Goal: Task Accomplishment & Management: Use online tool/utility

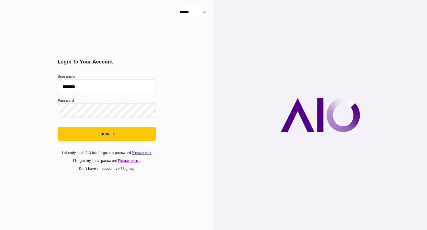
click at [74, 87] on input "*******" at bounding box center [107, 86] width 98 height 15
type input "*"
type input "****"
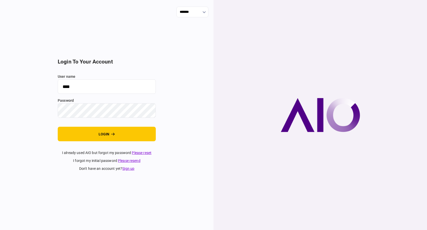
click at [58, 127] on button "login" at bounding box center [107, 134] width 98 height 15
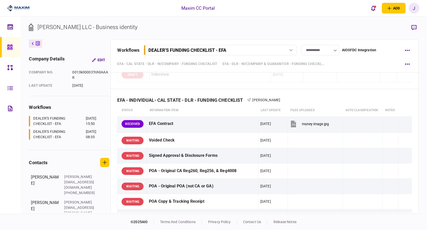
scroll to position [1608, 0]
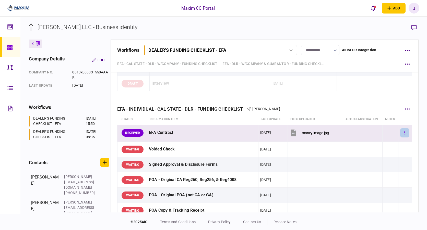
click at [400, 133] on button "button" at bounding box center [404, 132] width 9 height 9
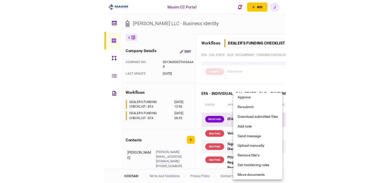
scroll to position [1626, 0]
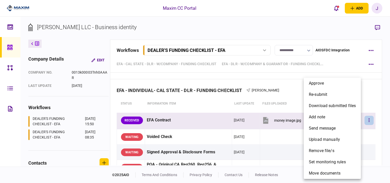
click at [258, 28] on div at bounding box center [195, 91] width 390 height 183
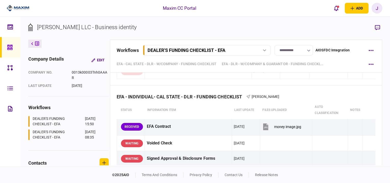
scroll to position [1652, 0]
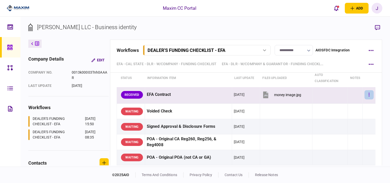
click at [367, 99] on button "button" at bounding box center [368, 94] width 9 height 9
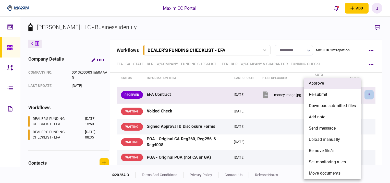
click at [329, 86] on li "approve" at bounding box center [332, 83] width 57 height 11
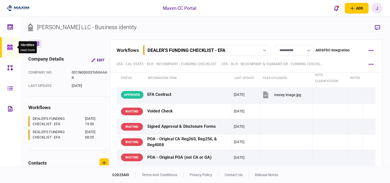
drag, startPoint x: 13, startPoint y: 41, endPoint x: 24, endPoint y: 43, distance: 10.8
click at [13, 41] on div at bounding box center [11, 47] width 8 height 20
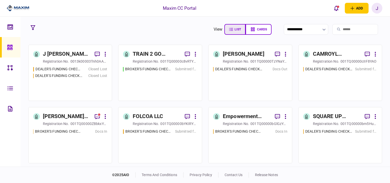
click at [235, 29] on span "list" at bounding box center [238, 30] width 6 height 4
type input "****"
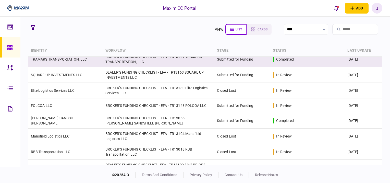
scroll to position [197, 0]
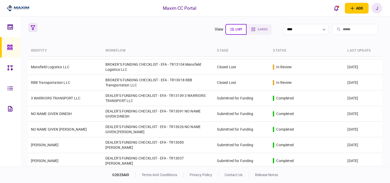
click at [30, 30] on button "button" at bounding box center [32, 27] width 9 height 9
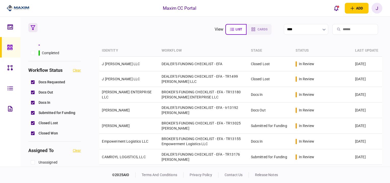
scroll to position [77, 0]
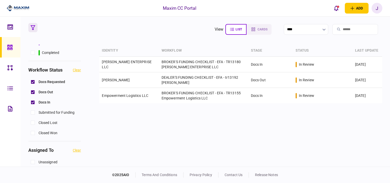
click at [215, 118] on div "identity workflow stage status last update [PERSON_NAME] ENTERPRISE LLC BROKER'…" at bounding box center [240, 105] width 283 height 120
click at [16, 47] on link at bounding box center [10, 47] width 20 height 20
click at [6, 45] on link at bounding box center [10, 47] width 20 height 20
click at [6, 34] on link at bounding box center [10, 27] width 20 height 20
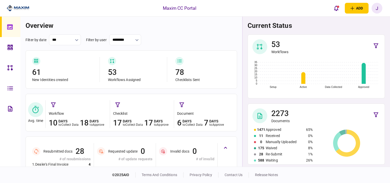
click at [7, 49] on link at bounding box center [10, 47] width 20 height 20
